Goal: Task Accomplishment & Management: Manage account settings

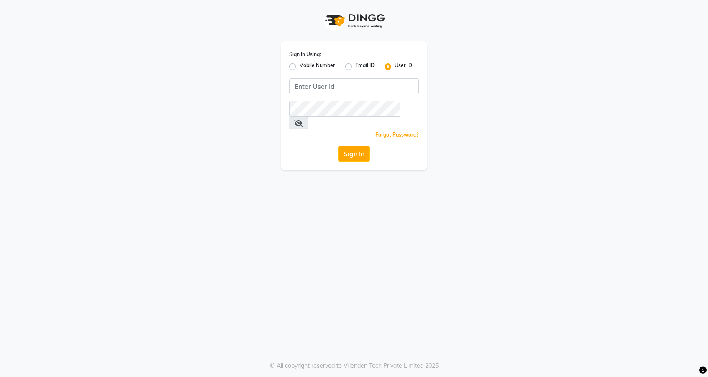
type input "thelondonhairsalon"
click at [338, 146] on button "Sign In" at bounding box center [354, 154] width 32 height 16
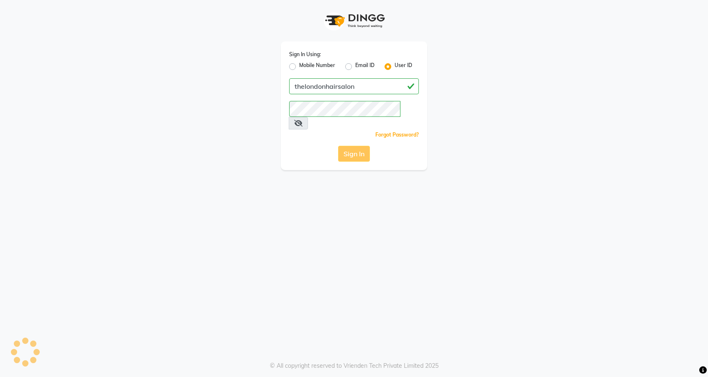
click at [364, 146] on button "Sign In" at bounding box center [354, 154] width 32 height 16
click at [356, 146] on button "Sign In" at bounding box center [354, 154] width 32 height 16
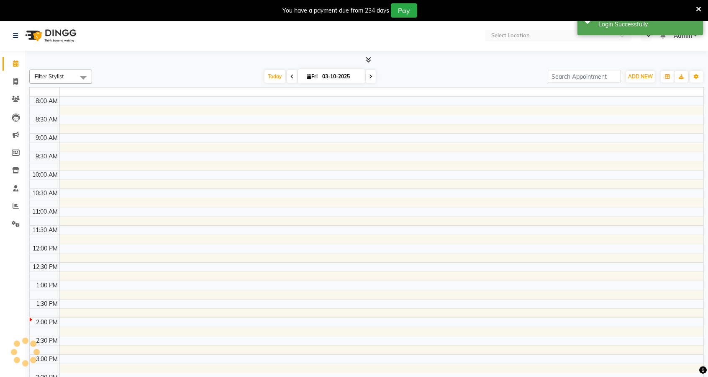
select select "en"
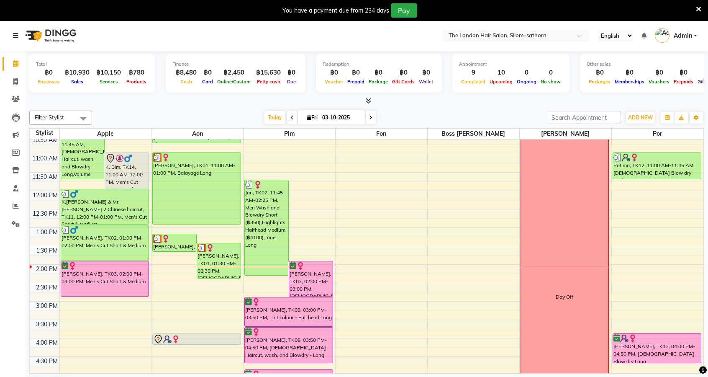
scroll to position [59, 0]
click at [369, 117] on icon at bounding box center [370, 117] width 3 height 5
type input "04-10-2025"
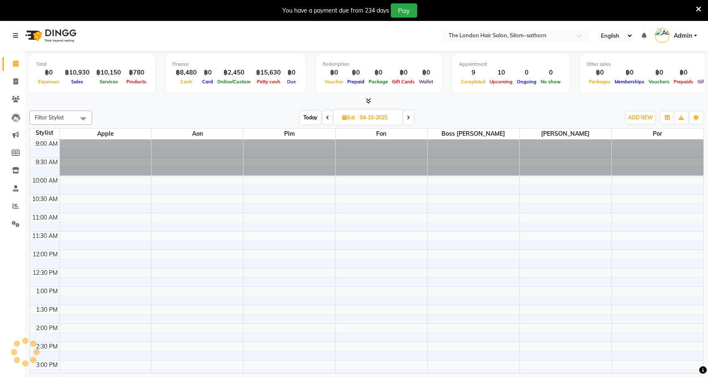
scroll to position [181, 0]
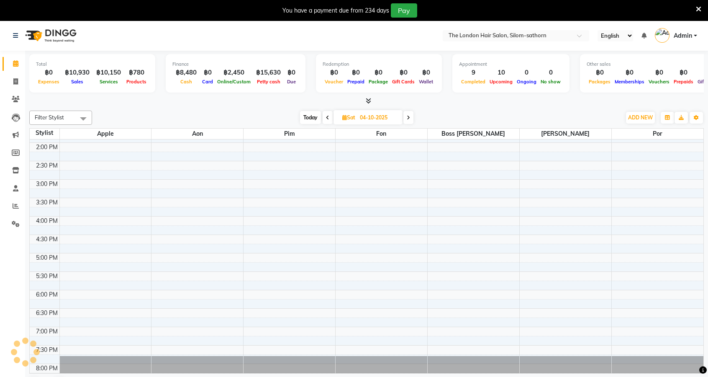
click at [36, 200] on div "3:30 PM" at bounding box center [46, 202] width 25 height 9
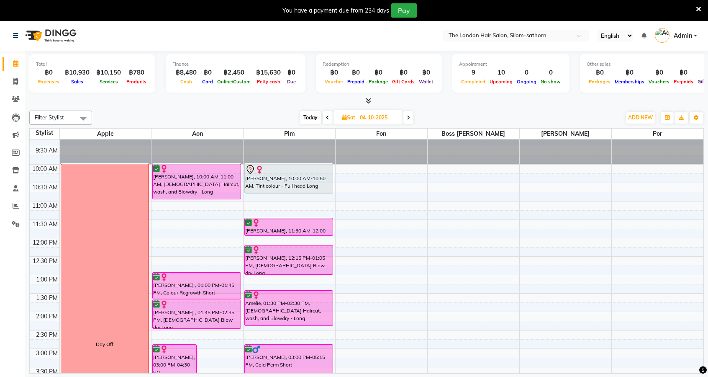
scroll to position [11, 0]
click at [8, 201] on link "Reports" at bounding box center [13, 206] width 20 height 14
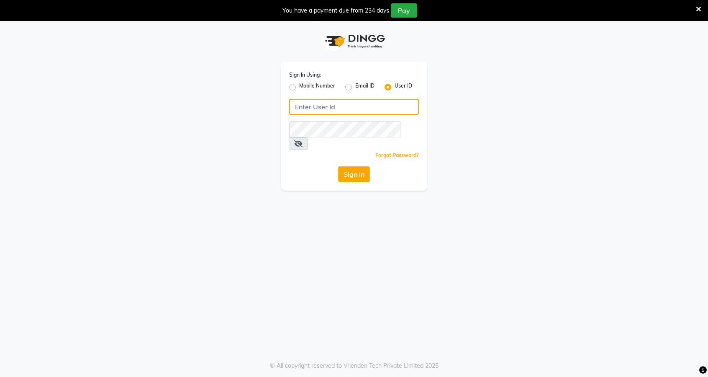
click at [367, 105] on input "Username" at bounding box center [354, 107] width 130 height 16
type input "thelondonhairsalon"
click at [338, 166] on button "Sign In" at bounding box center [354, 174] width 32 height 16
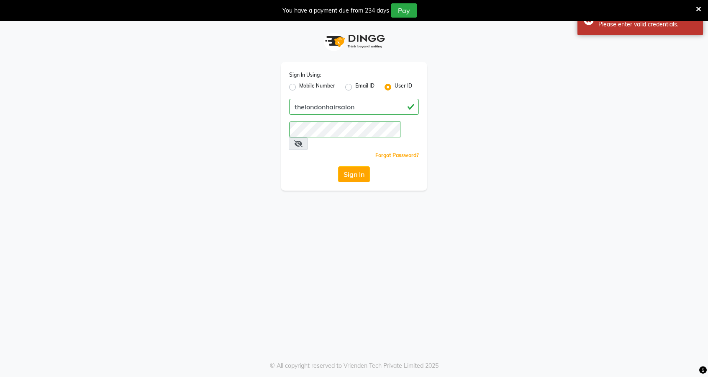
click at [303, 140] on icon at bounding box center [298, 143] width 8 height 7
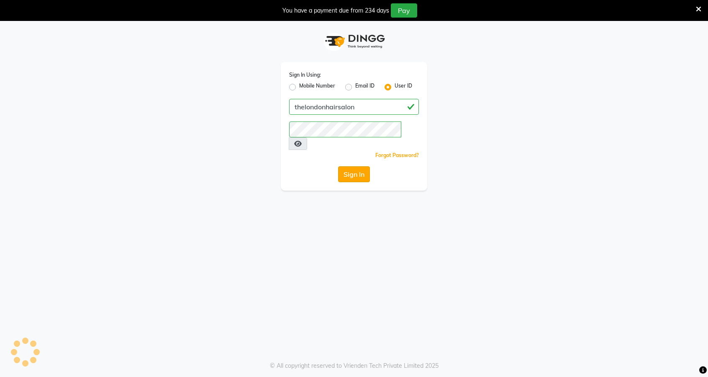
click at [351, 166] on button "Sign In" at bounding box center [354, 174] width 32 height 16
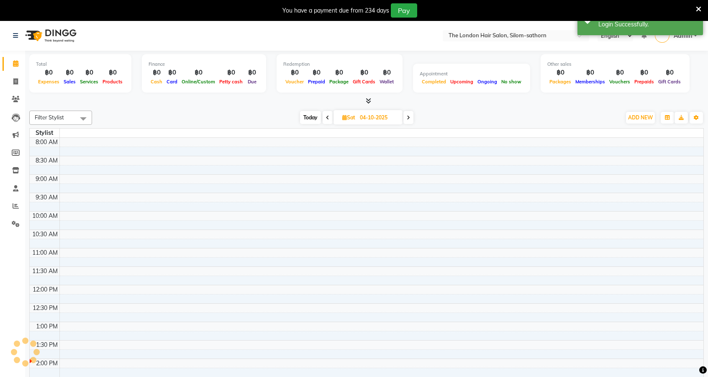
select select "en"
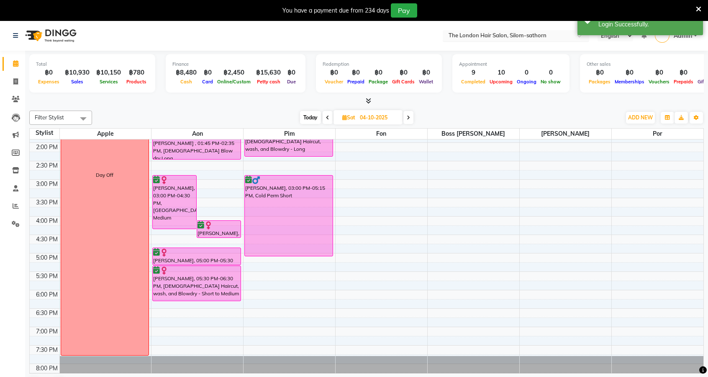
click at [534, 36] on input "text" at bounding box center [507, 36] width 121 height 8
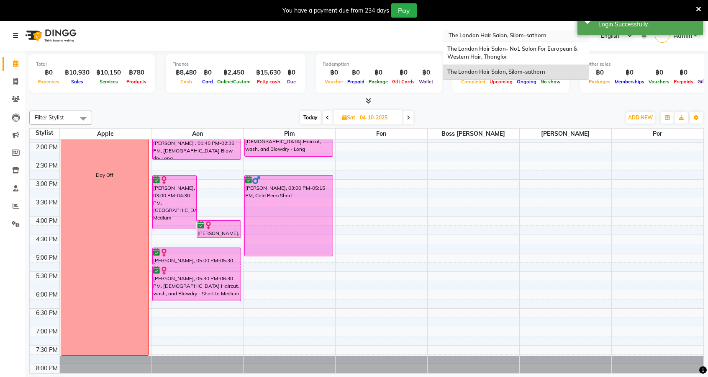
click at [519, 49] on span "The London Hair Salon- No1 Salon For European & Western Hair, Thonglor" at bounding box center [513, 52] width 131 height 15
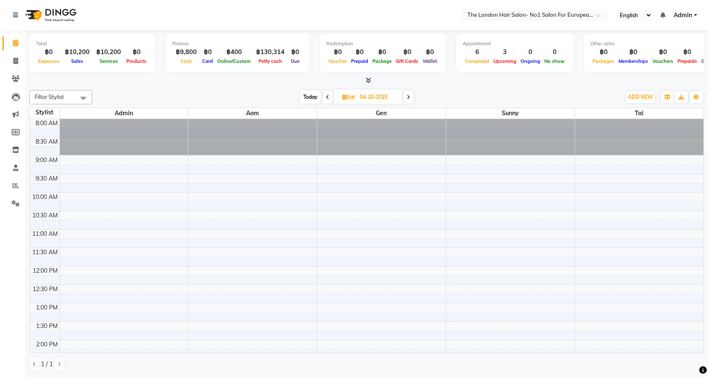
click at [315, 95] on span "Today" at bounding box center [310, 96] width 21 height 13
type input "03-10-2025"
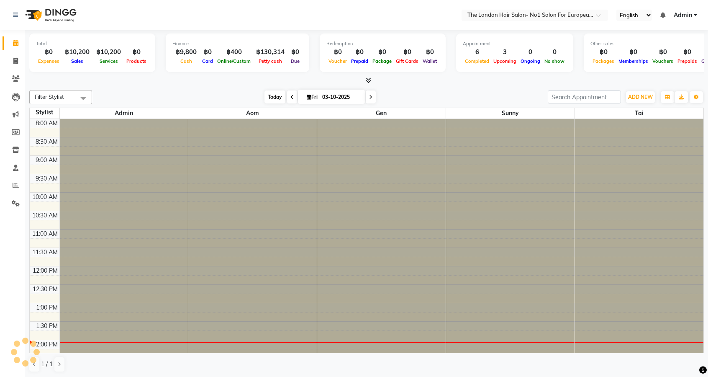
scroll to position [217, 0]
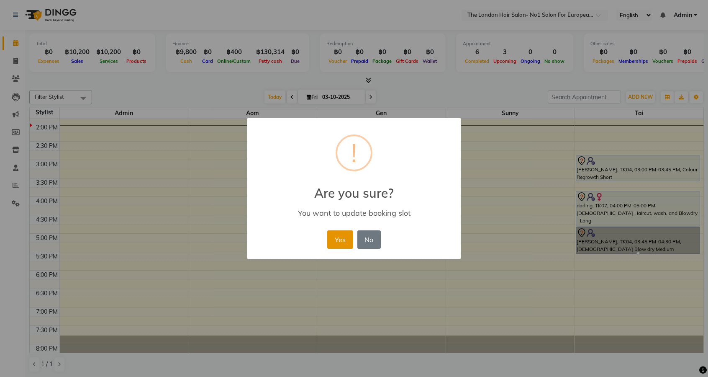
click at [330, 237] on button "Yes" at bounding box center [340, 239] width 26 height 18
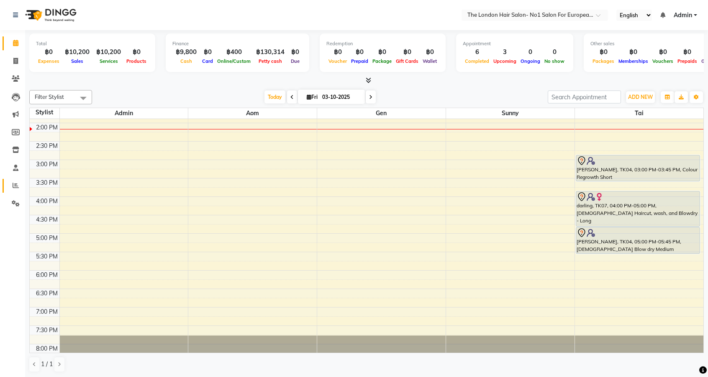
click at [12, 190] on link "Reports" at bounding box center [13, 186] width 20 height 14
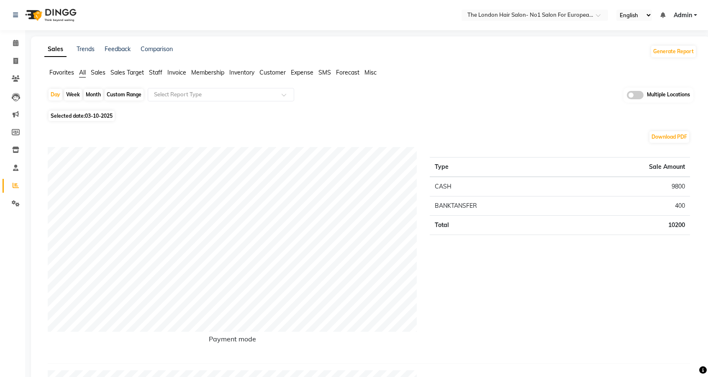
click at [99, 70] on span "Sales" at bounding box center [98, 73] width 15 height 8
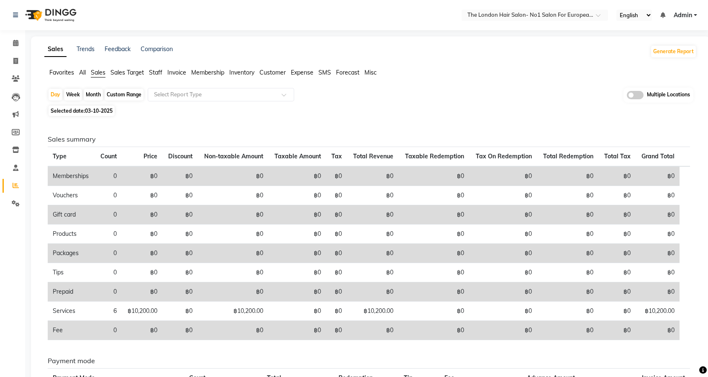
click at [82, 70] on span "All" at bounding box center [82, 73] width 7 height 8
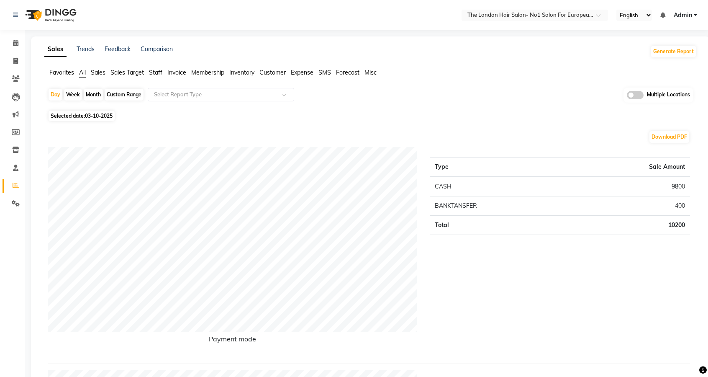
click at [134, 91] on div "Custom Range" at bounding box center [124, 95] width 39 height 12
select select "10"
select select "2025"
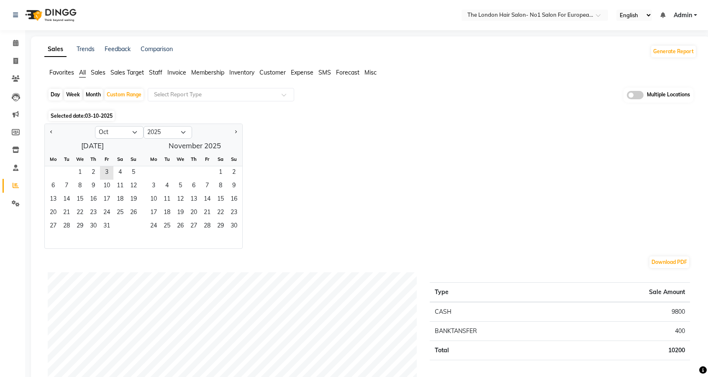
click at [91, 94] on div "Month" at bounding box center [93, 95] width 19 height 12
select select "10"
select select "2025"
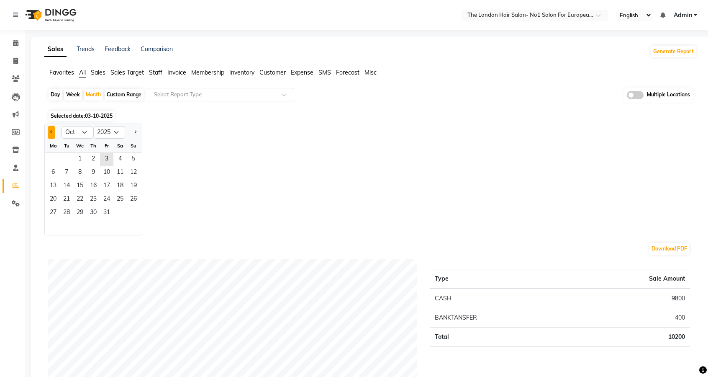
click at [51, 137] on button "Previous month" at bounding box center [51, 132] width 7 height 13
select select "9"
click at [78, 170] on span "10" at bounding box center [79, 172] width 13 height 13
